Goal: Task Accomplishment & Management: Manage account settings

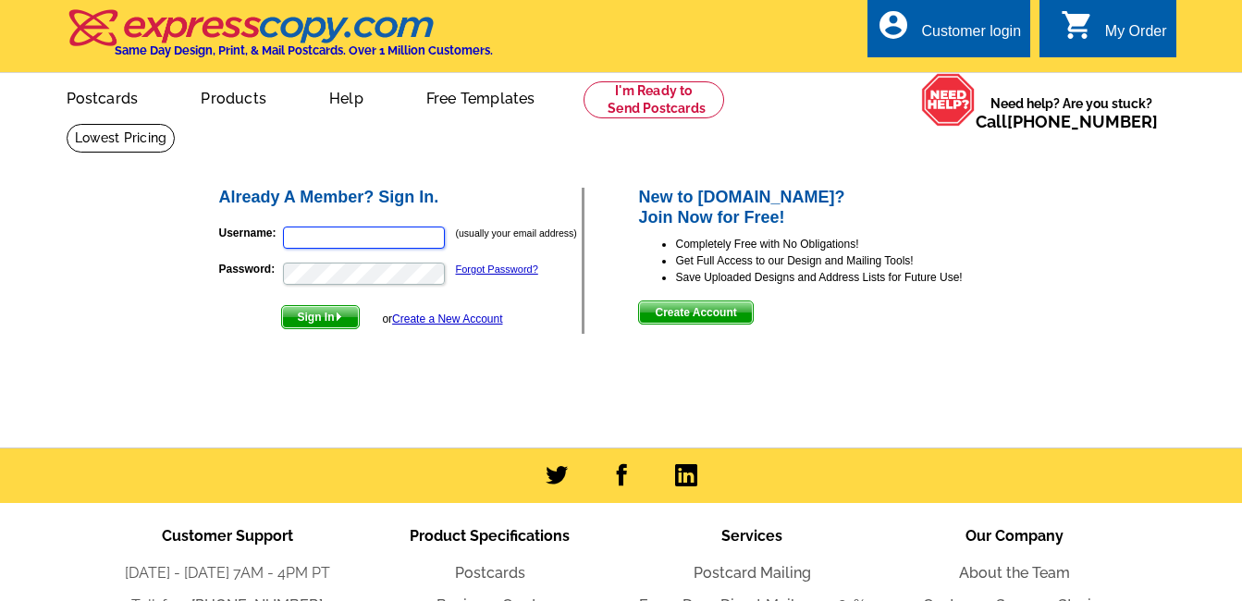
click at [378, 235] on input "Username:" at bounding box center [364, 238] width 162 height 22
type input "go2eden@aol.com"
click at [477, 268] on link "Forgot Password?" at bounding box center [497, 269] width 82 height 11
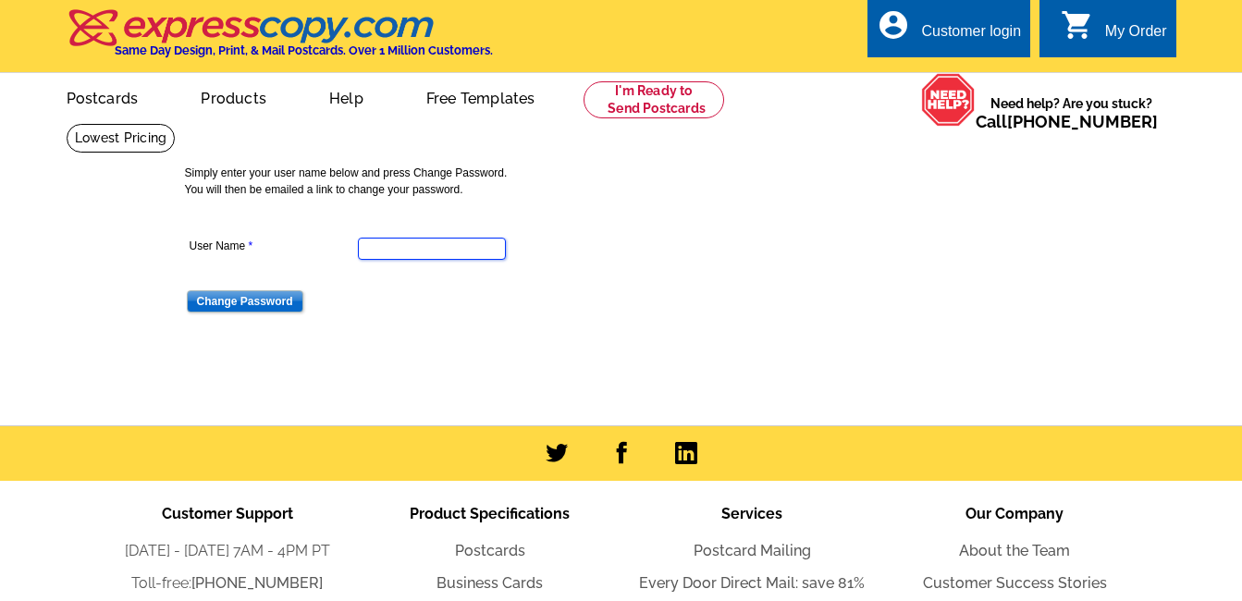
click at [412, 246] on input "User Name" at bounding box center [432, 249] width 148 height 22
type input "[EMAIL_ADDRESS][DOMAIN_NAME]"
click at [267, 301] on input "Change Password" at bounding box center [245, 301] width 117 height 22
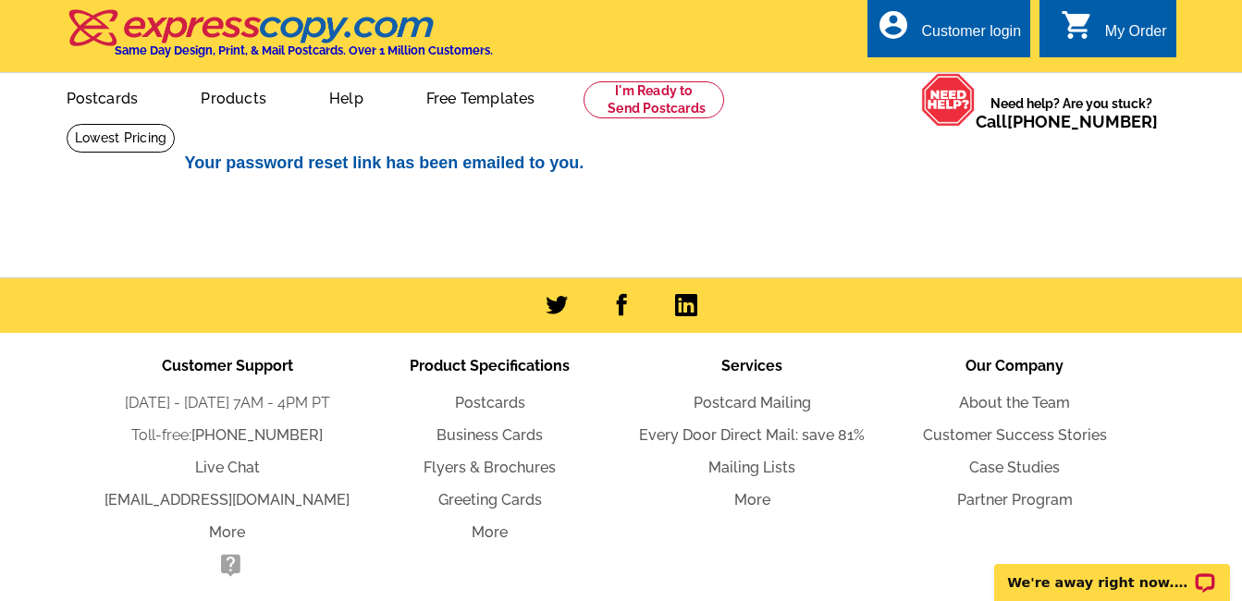
click at [916, 39] on link "account_circle Customer login" at bounding box center [949, 31] width 144 height 23
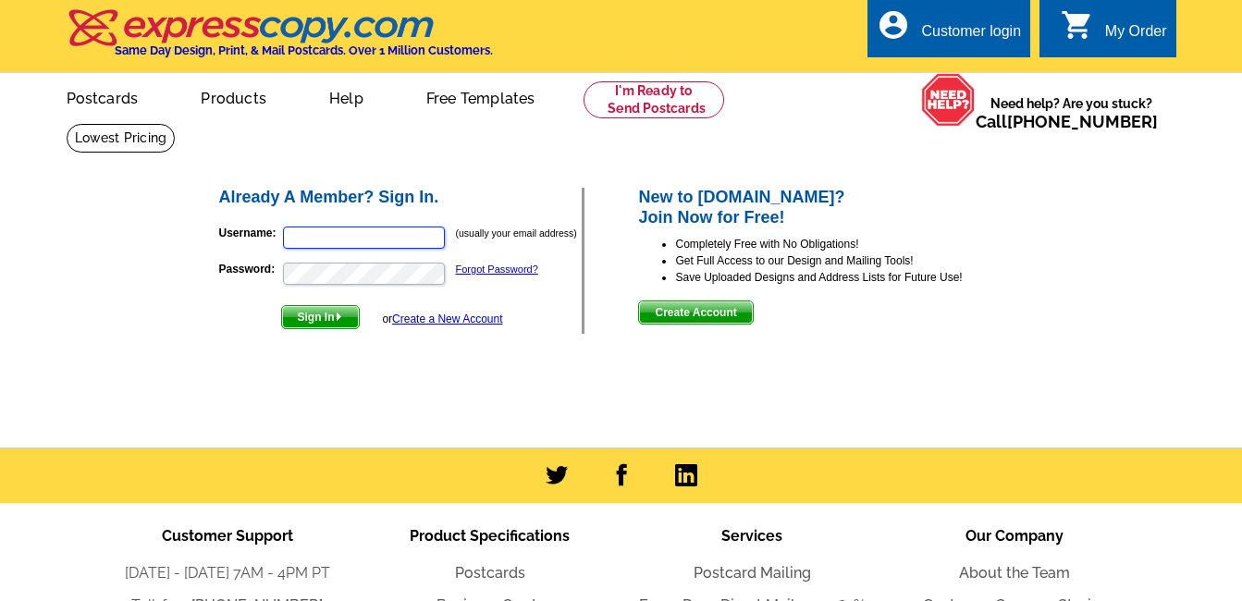
click at [350, 242] on input "Username:" at bounding box center [364, 238] width 162 height 22
type input "[EMAIL_ADDRESS][DOMAIN_NAME]"
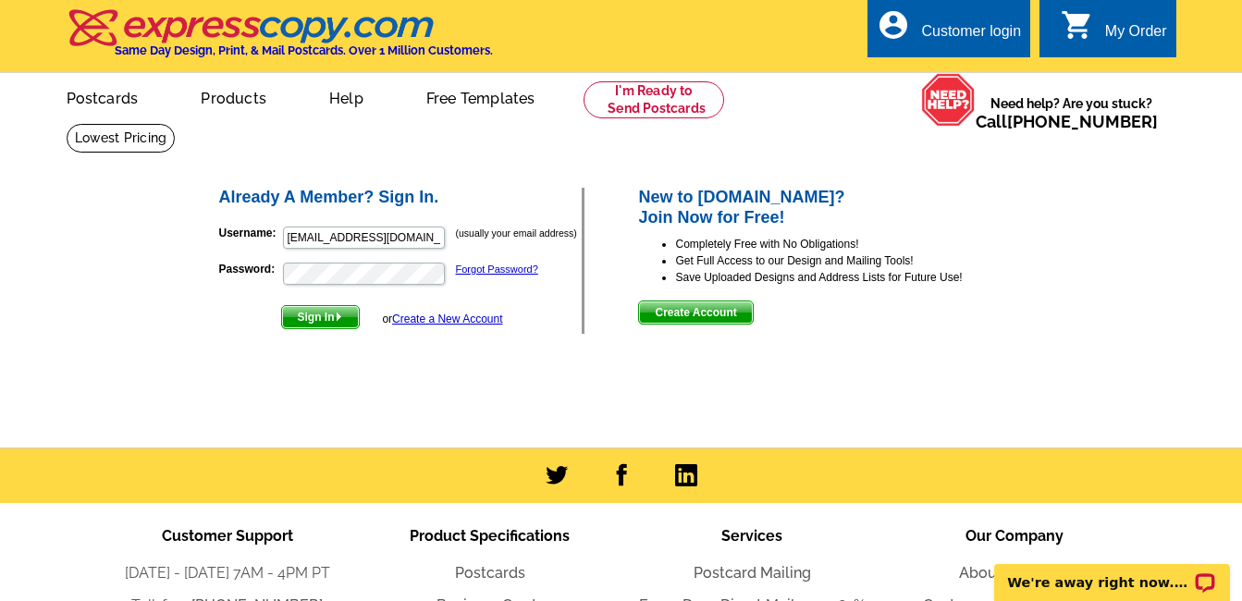
click at [327, 316] on span "Sign In" at bounding box center [320, 317] width 77 height 22
